Goal: Information Seeking & Learning: Find specific fact

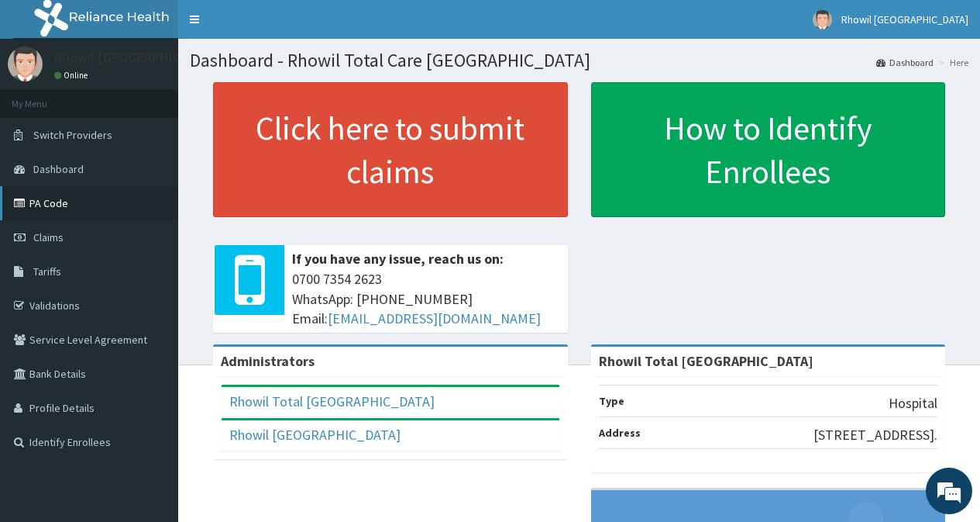
click at [69, 201] on link "PA Code" at bounding box center [89, 203] width 178 height 34
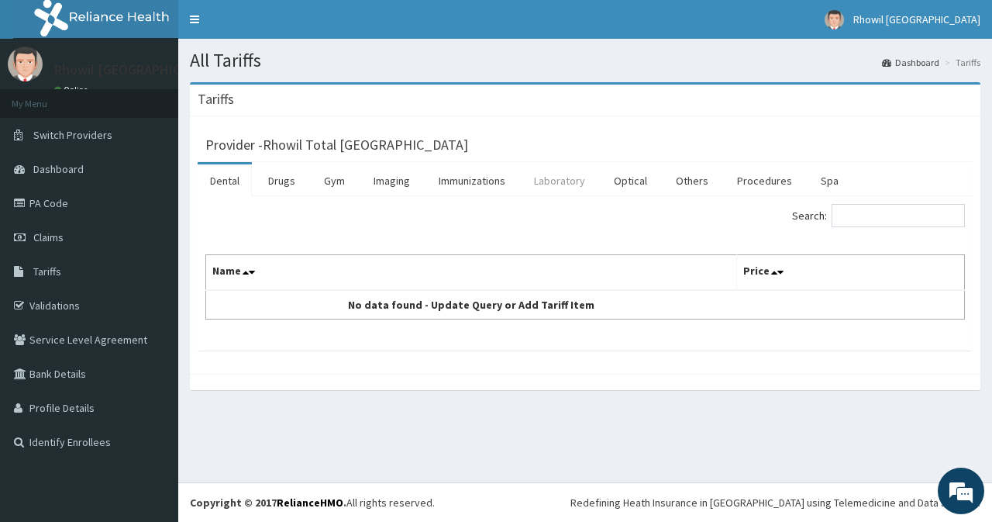
click at [561, 177] on link "Laboratory" at bounding box center [560, 180] width 76 height 33
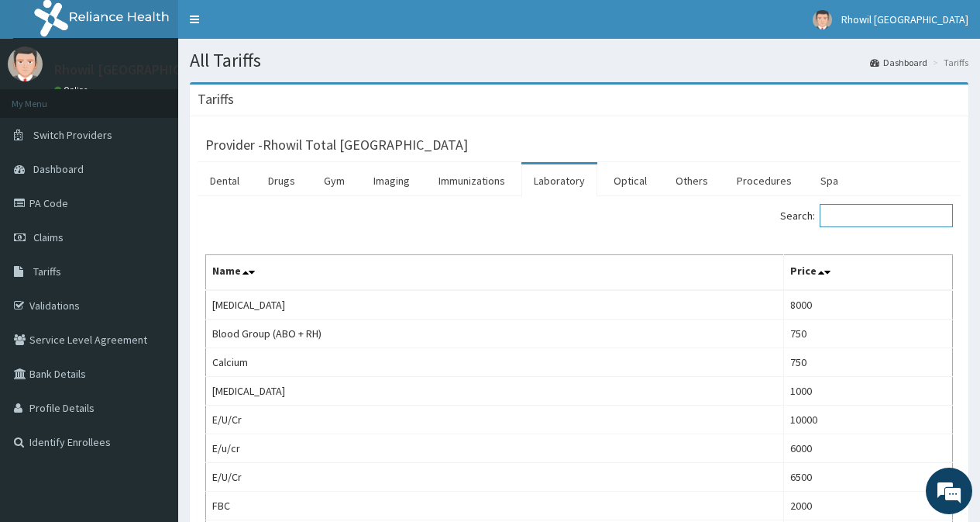
click at [870, 215] on input "Search:" at bounding box center [886, 215] width 133 height 23
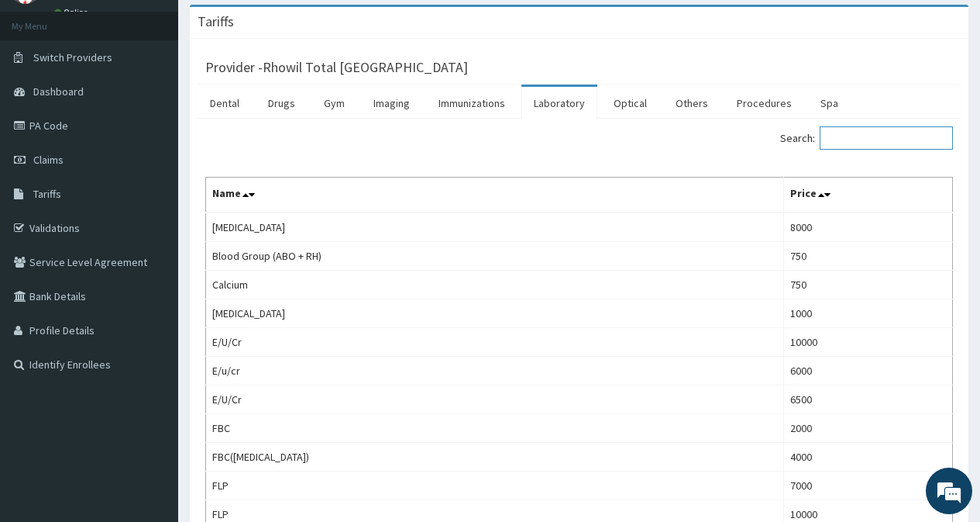
scroll to position [74, 0]
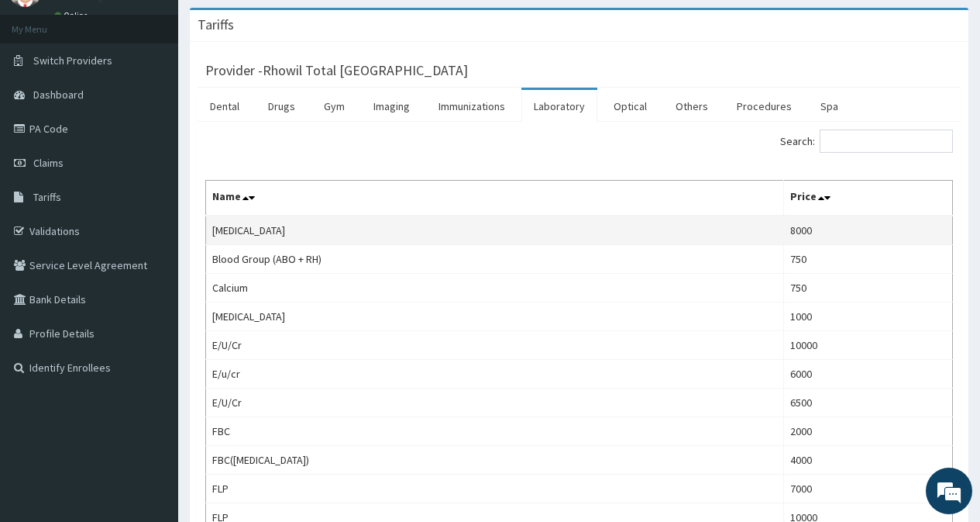
click at [725, 238] on td "[MEDICAL_DATA]" at bounding box center [495, 229] width 578 height 29
click at [284, 102] on link "Drugs" at bounding box center [282, 106] width 52 height 33
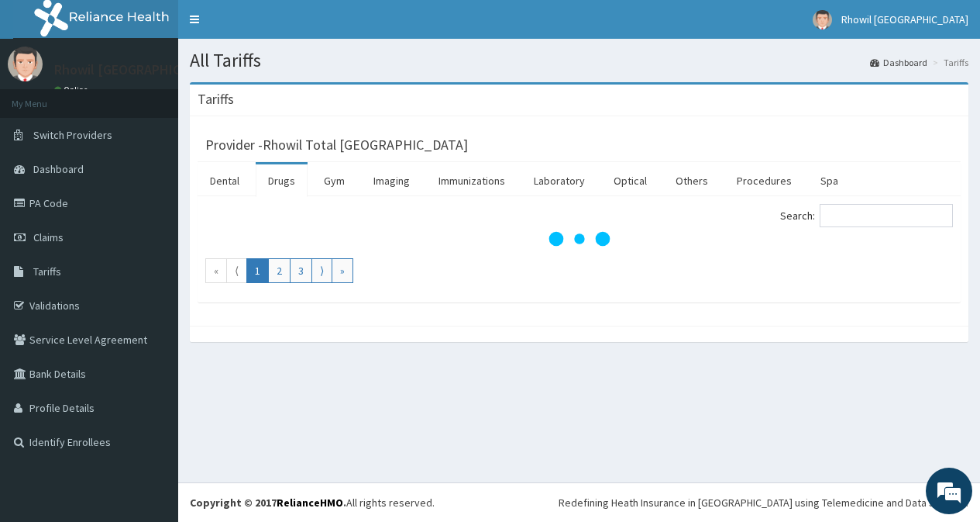
scroll to position [0, 0]
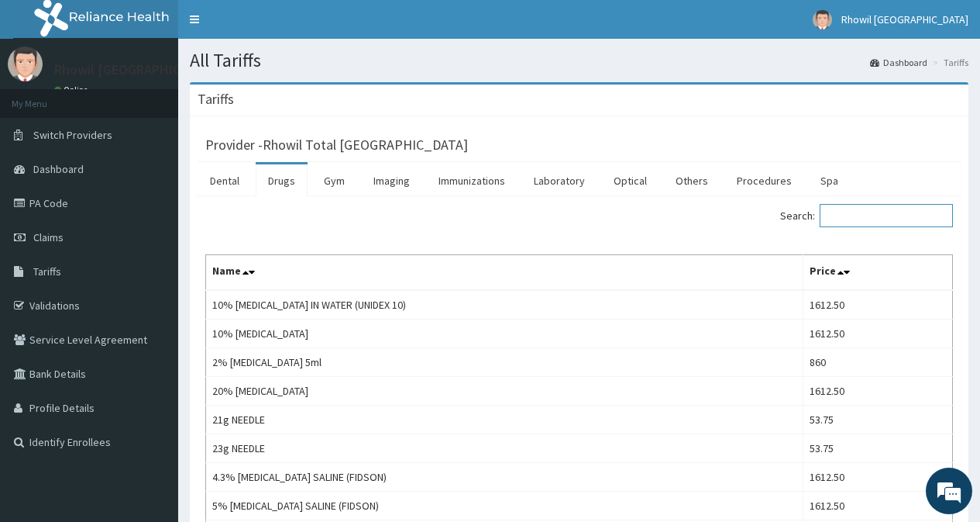
click at [864, 213] on input "Search:" at bounding box center [886, 215] width 133 height 23
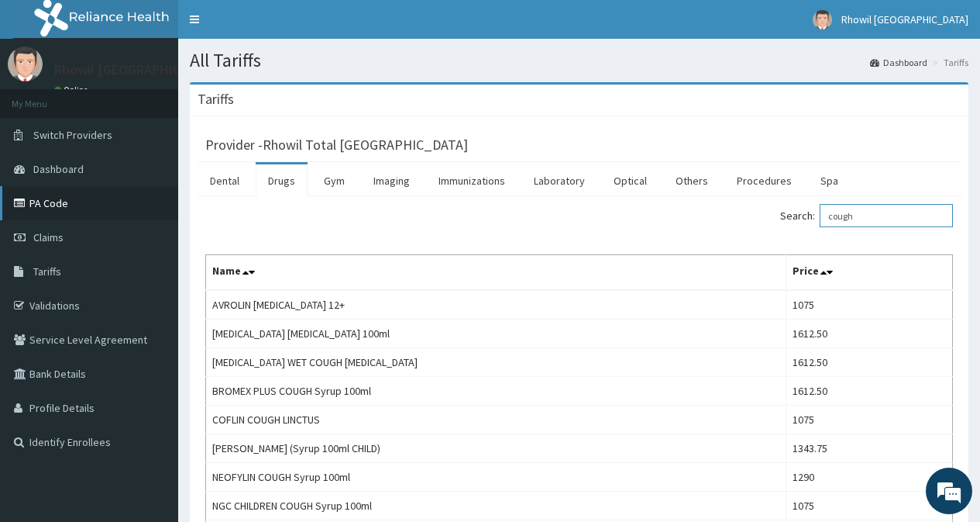
type input "cough"
click at [91, 199] on link "PA Code" at bounding box center [89, 203] width 178 height 34
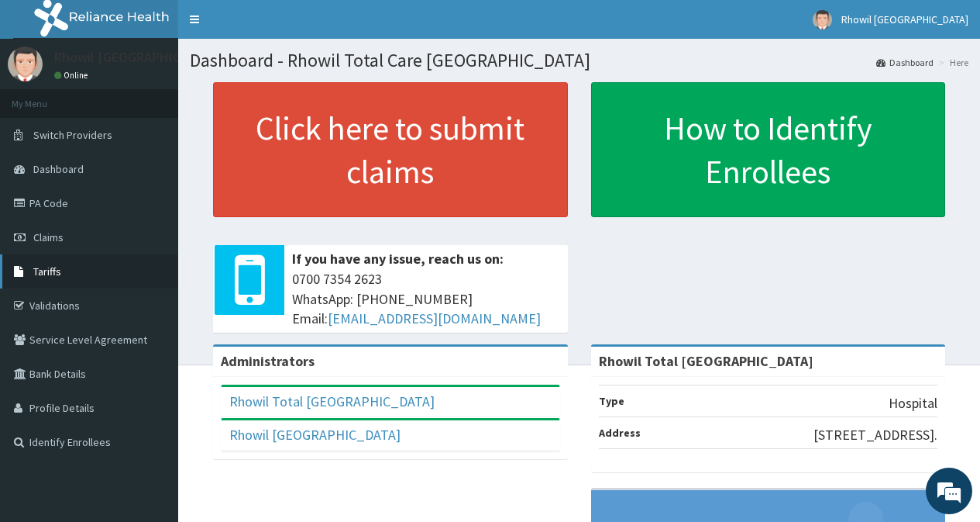
click at [94, 283] on link "Tariffs" at bounding box center [89, 271] width 178 height 34
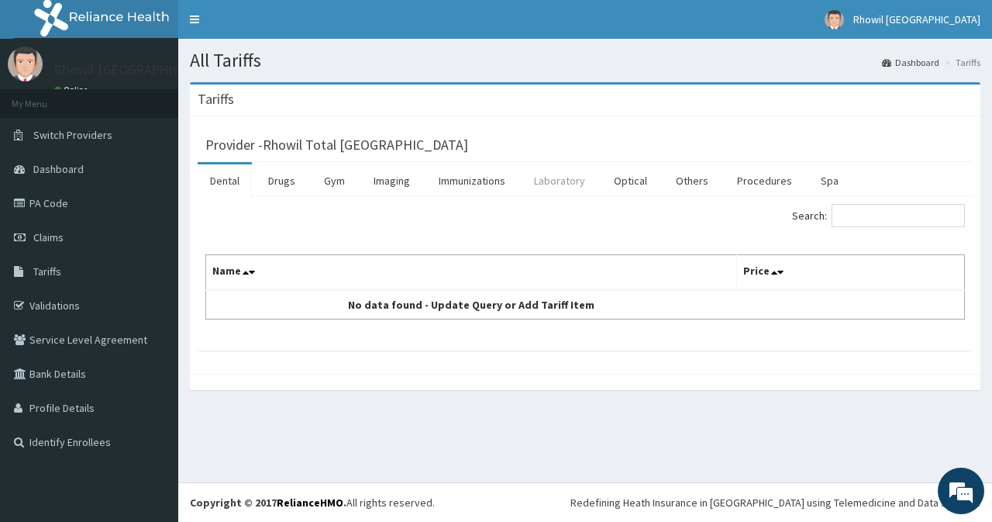
click at [542, 177] on link "Laboratory" at bounding box center [560, 180] width 76 height 33
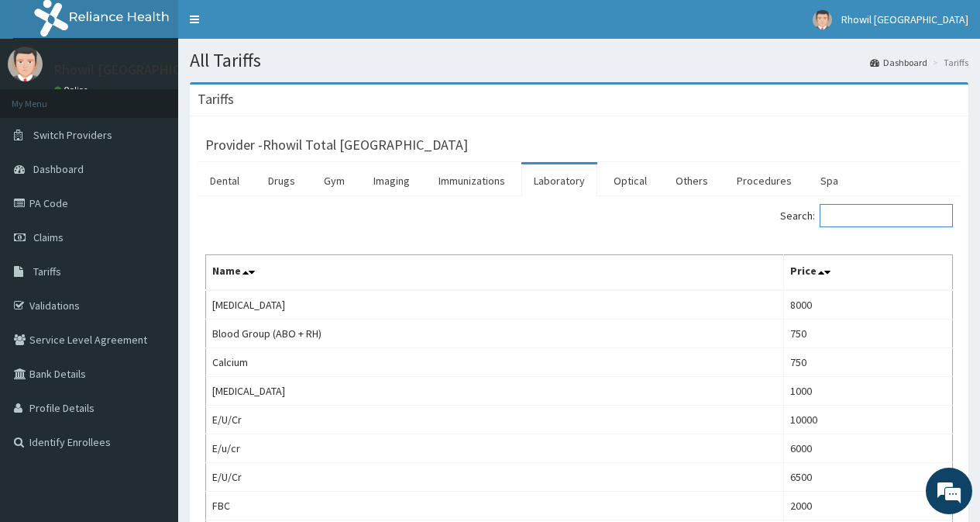
click at [851, 218] on input "Search:" at bounding box center [886, 215] width 133 height 23
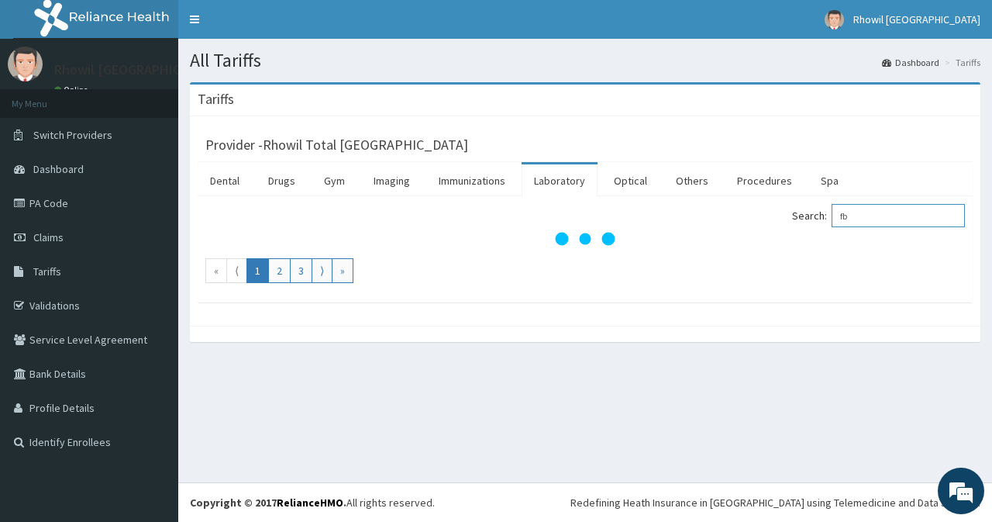
type input "f"
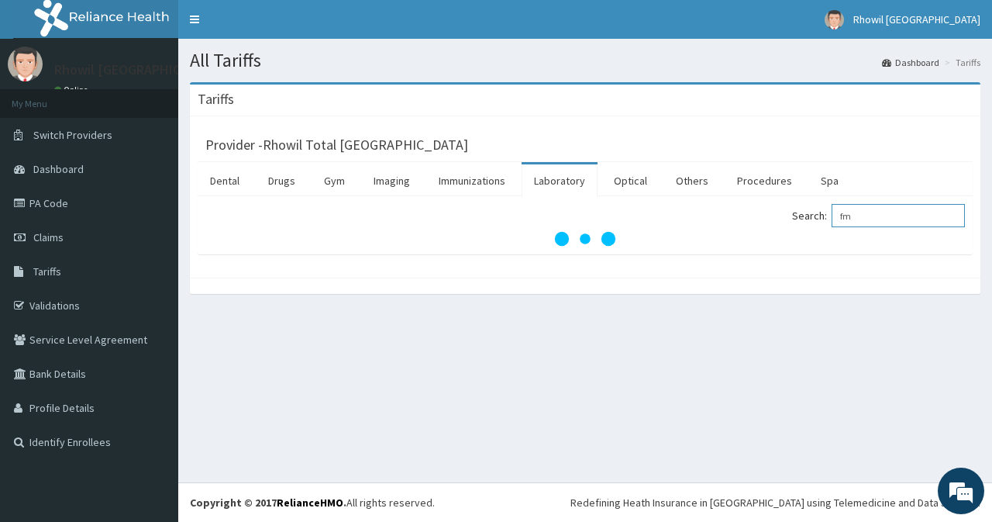
type input "f"
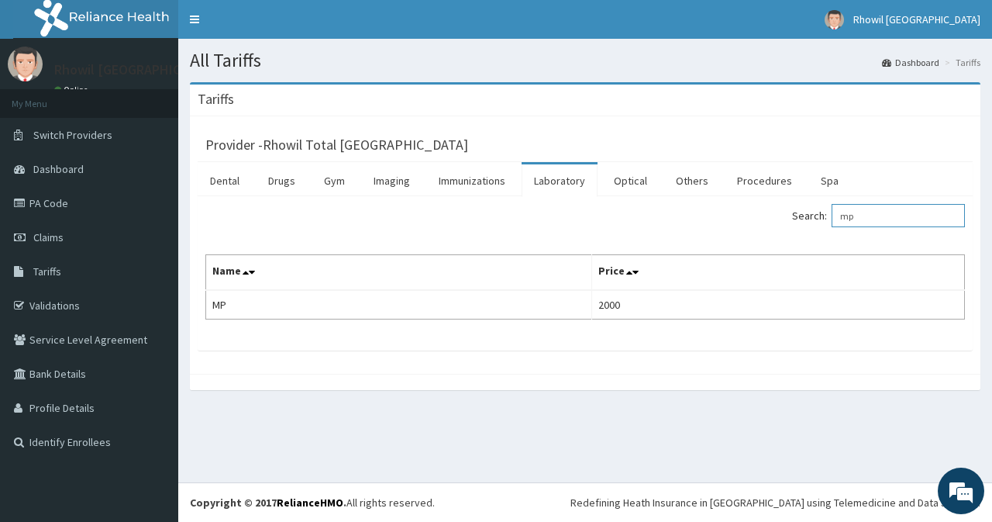
type input "m"
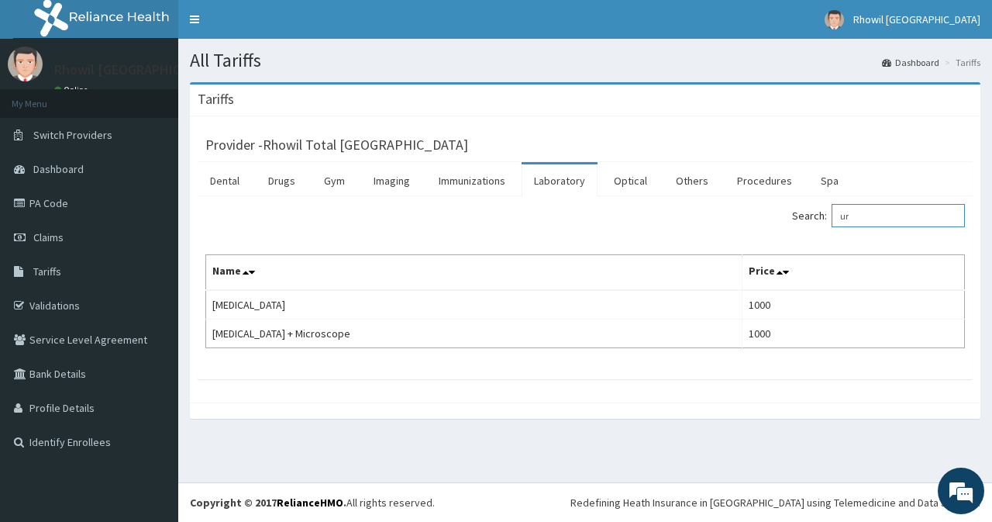
type input "u"
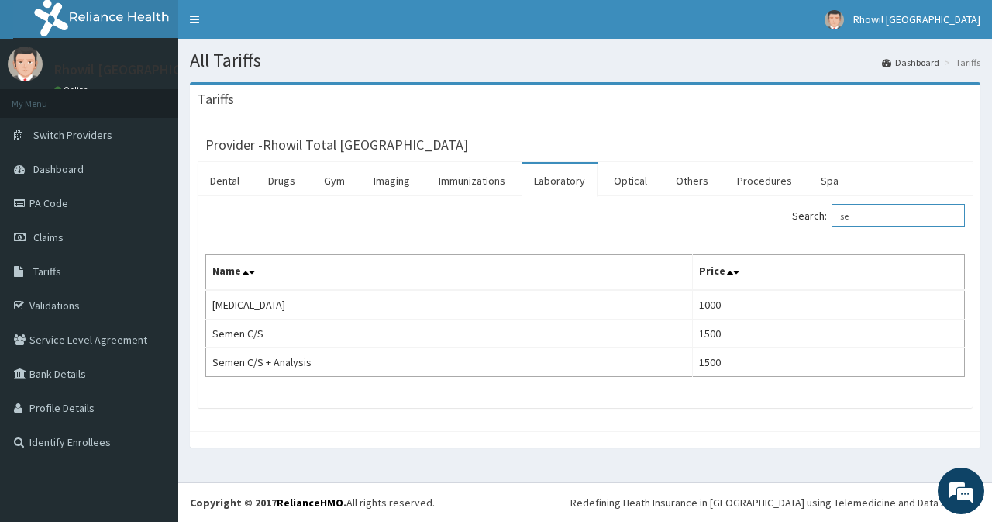
type input "s"
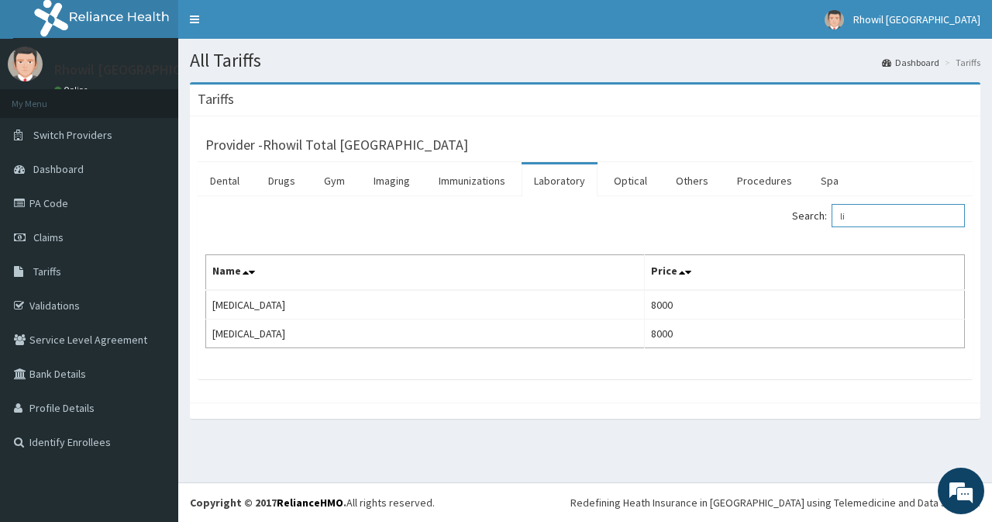
type input "l"
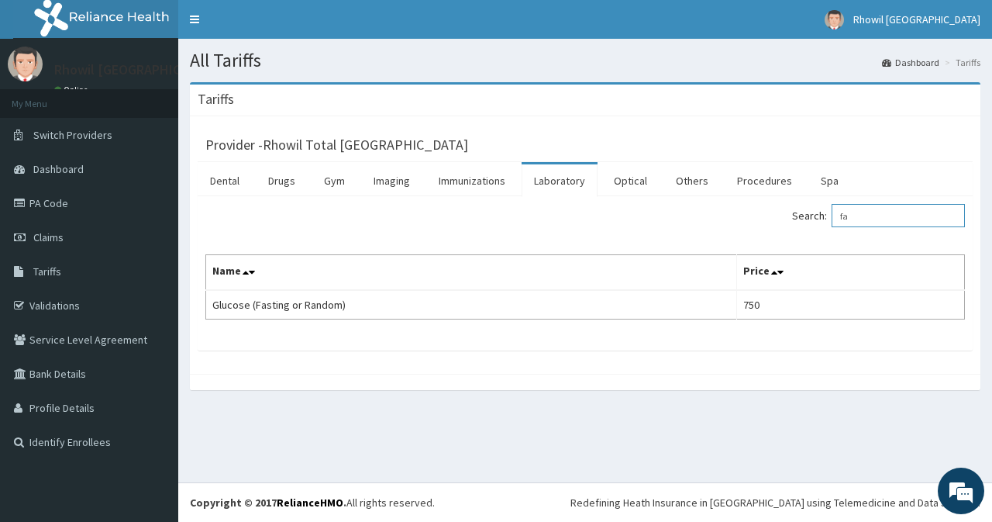
type input "f"
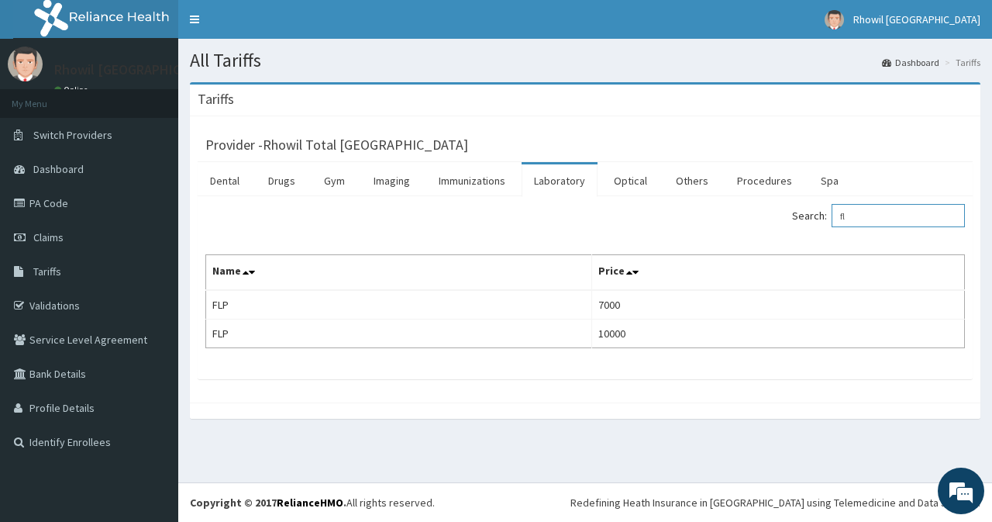
type input "f"
type input "F"
type input "l"
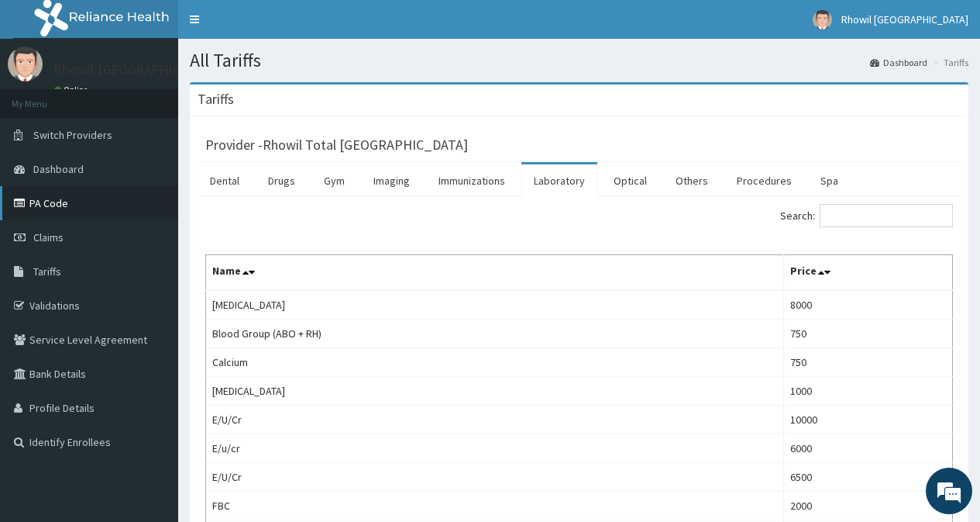
click at [95, 201] on link "PA Code" at bounding box center [89, 203] width 178 height 34
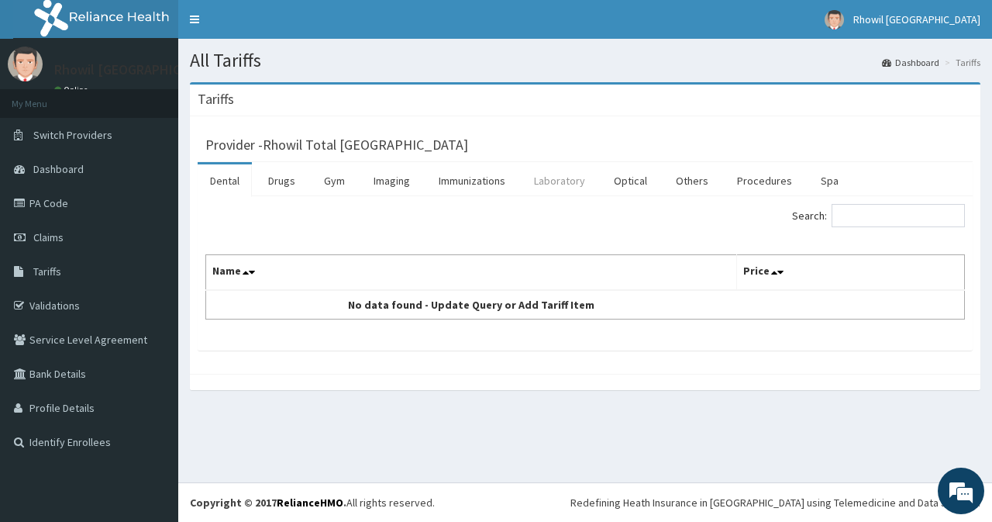
click at [581, 191] on link "Laboratory" at bounding box center [560, 180] width 76 height 33
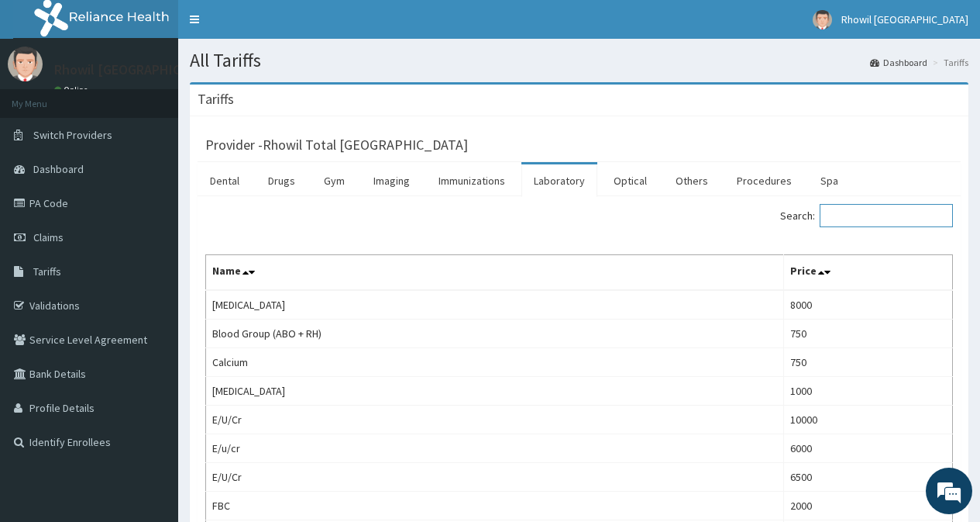
click at [873, 215] on input "Search:" at bounding box center [886, 215] width 133 height 23
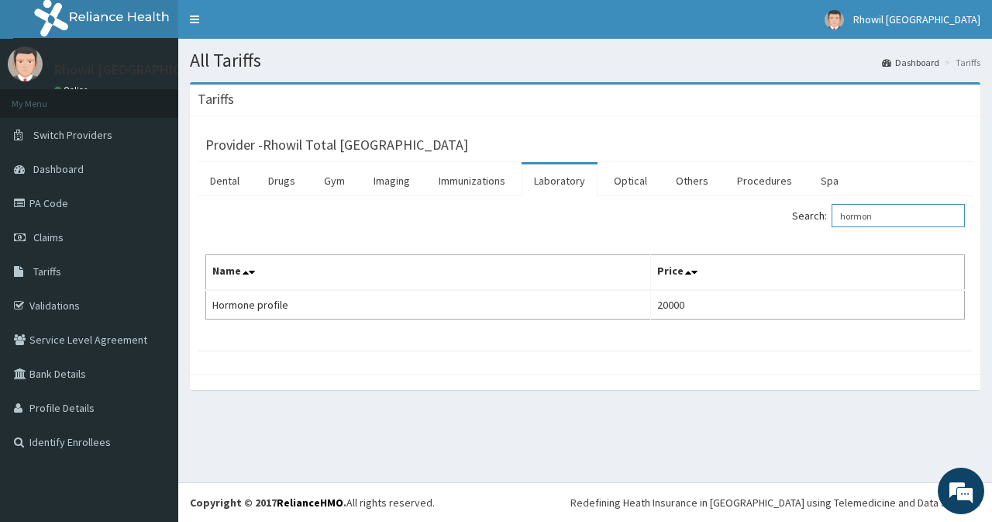
type input "hormon"
